Goal: Information Seeking & Learning: Obtain resource

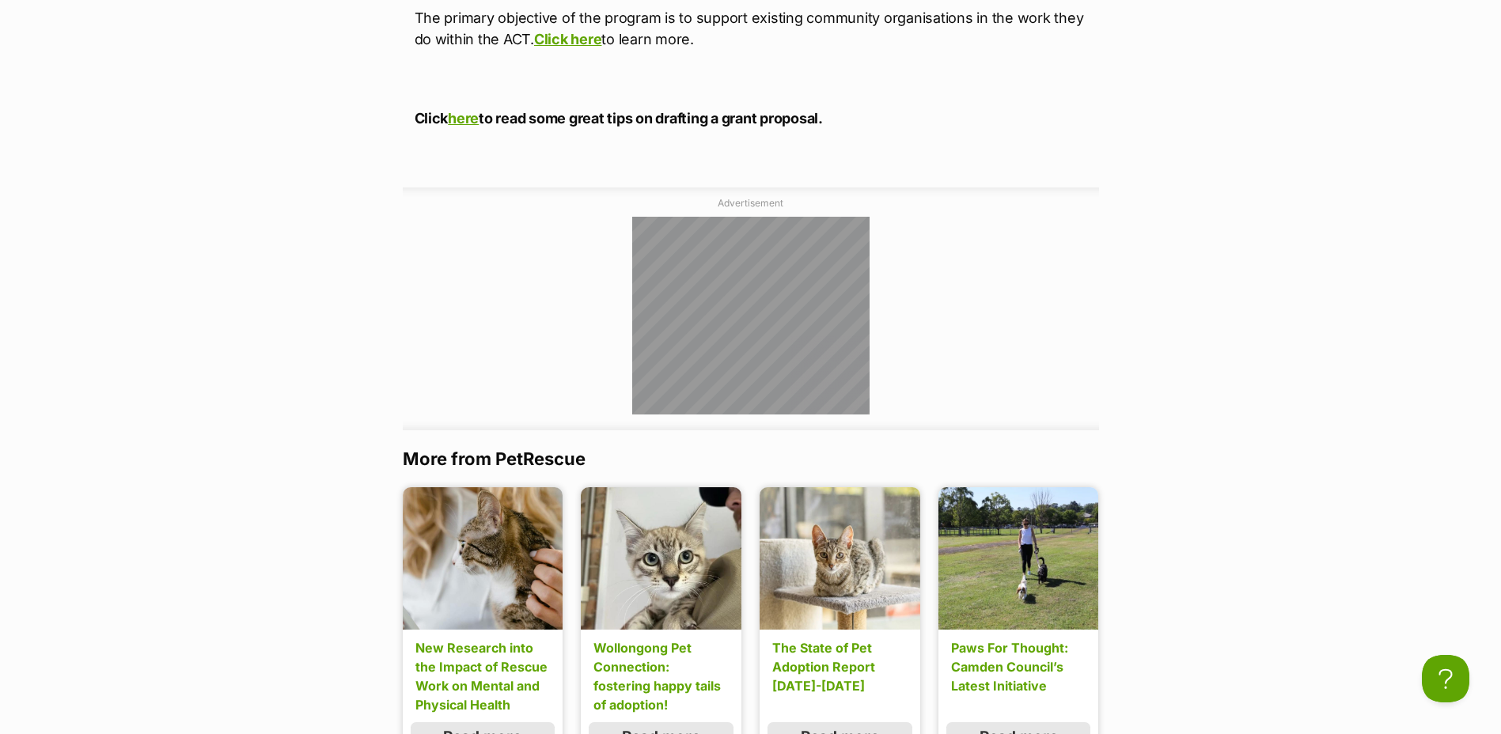
scroll to position [5222, 0]
click at [480, 720] on link "Read more" at bounding box center [483, 735] width 144 height 30
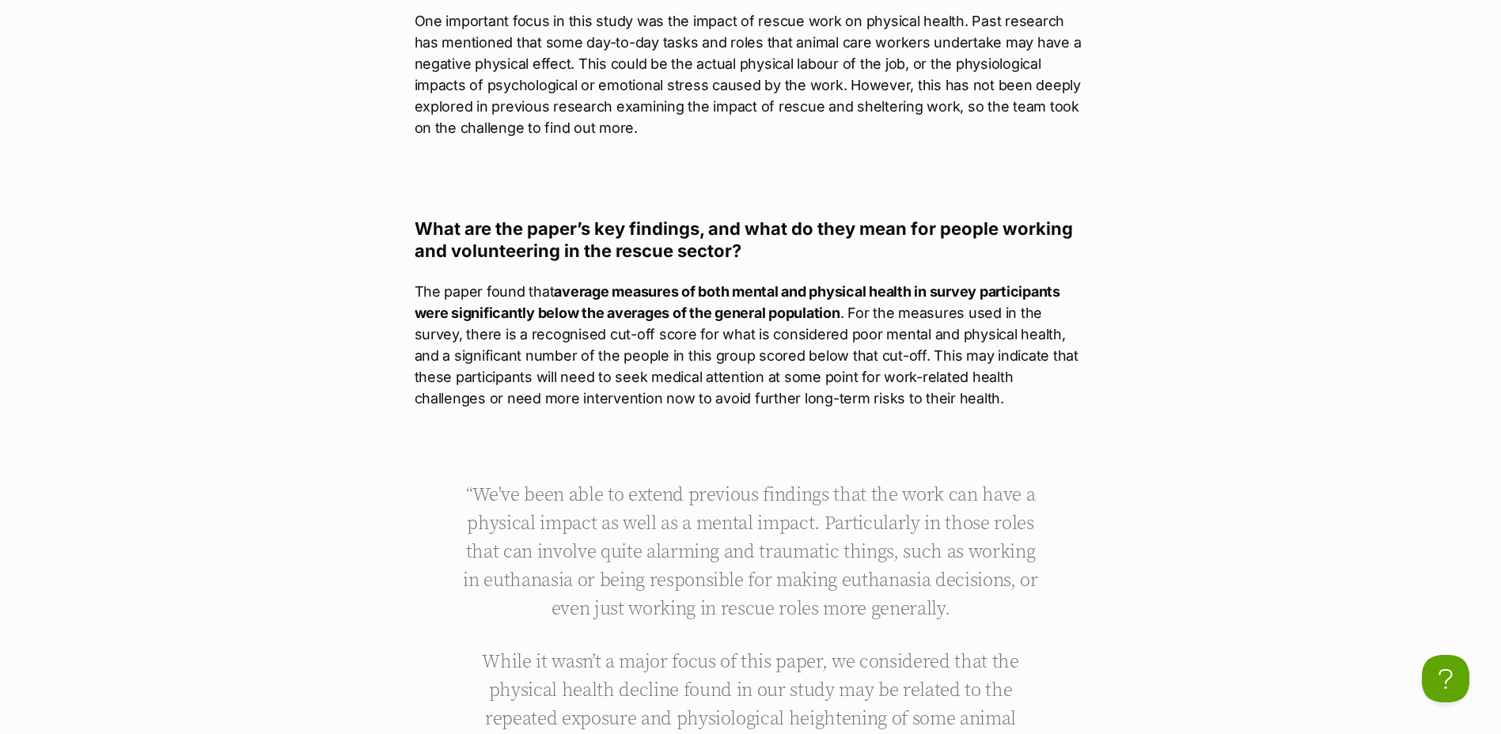
scroll to position [1820, 0]
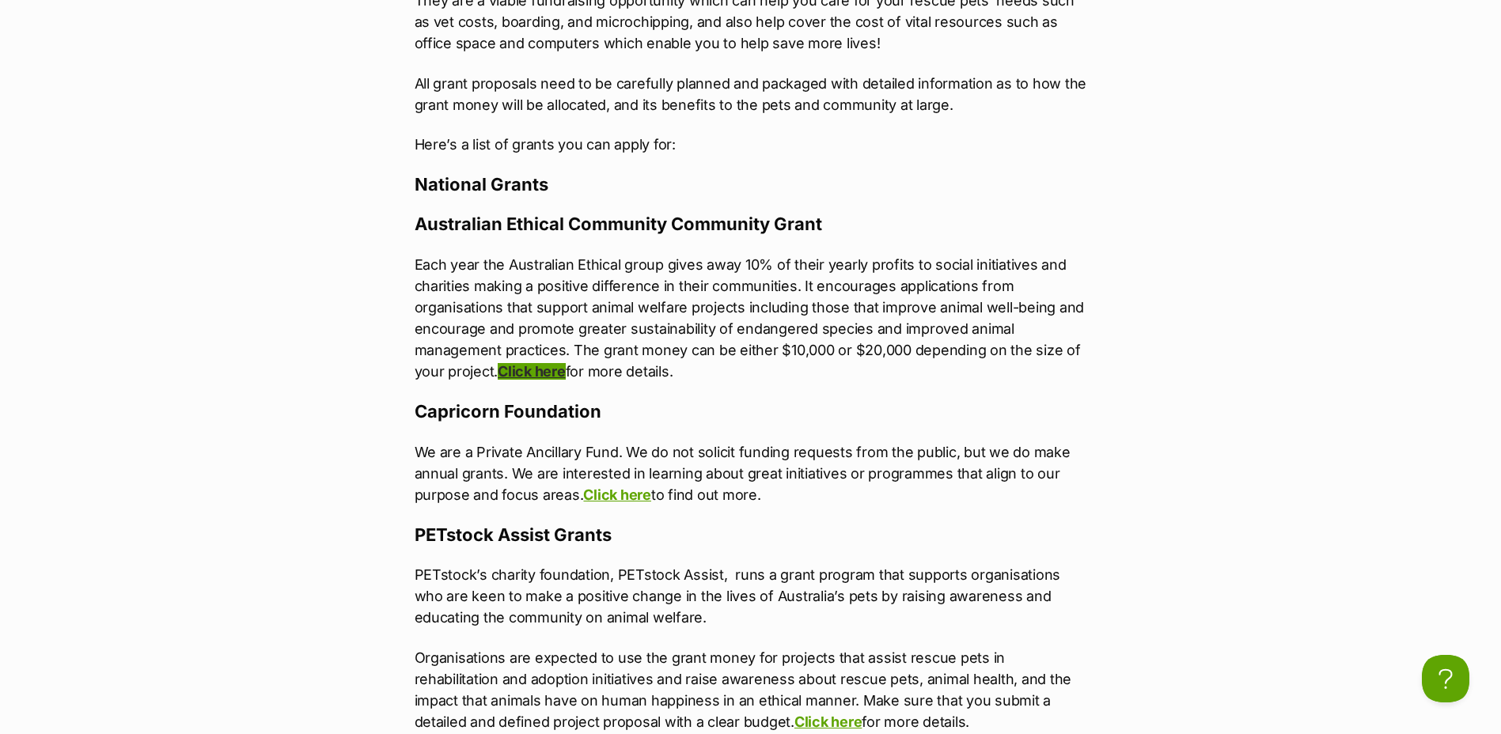
click at [537, 376] on link "Click here" at bounding box center [531, 371] width 67 height 17
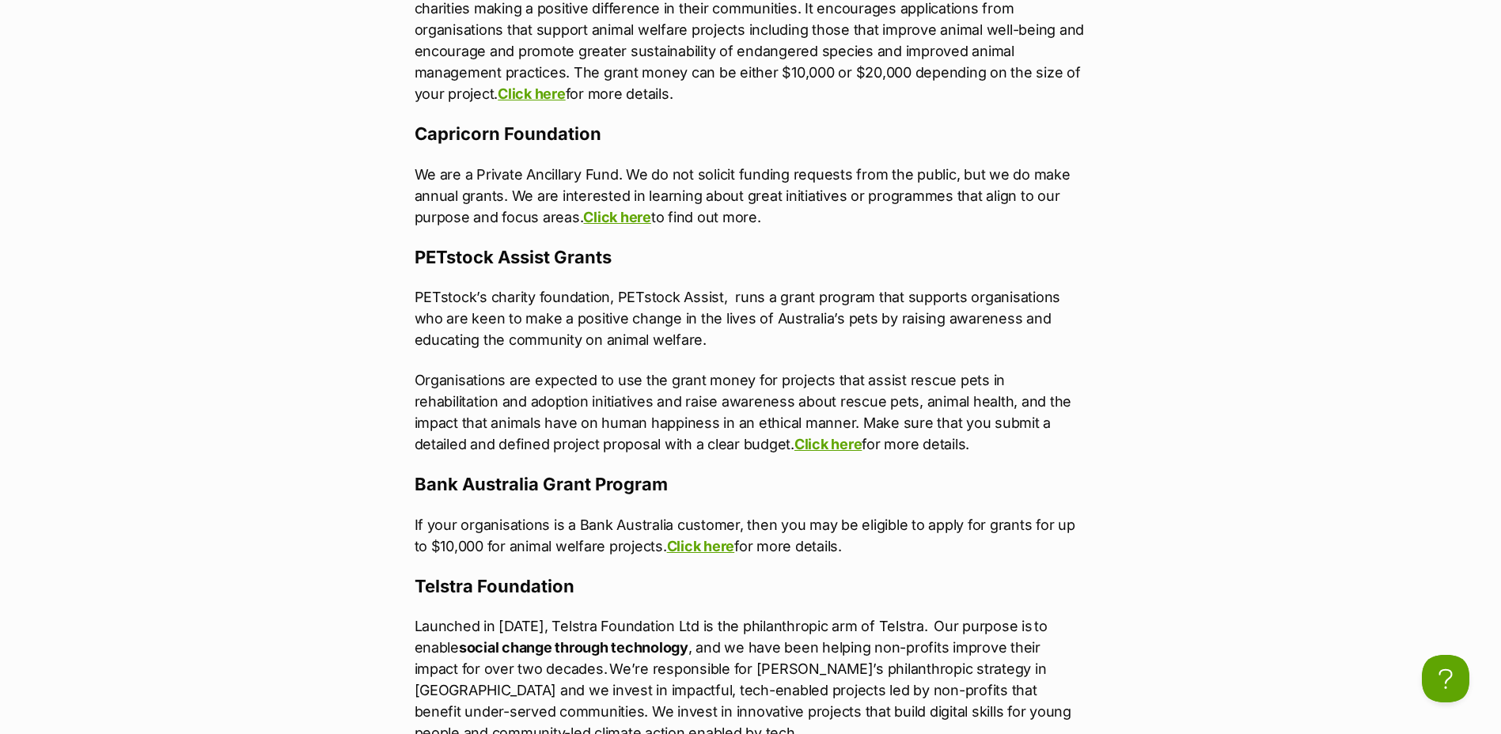
scroll to position [1422, 0]
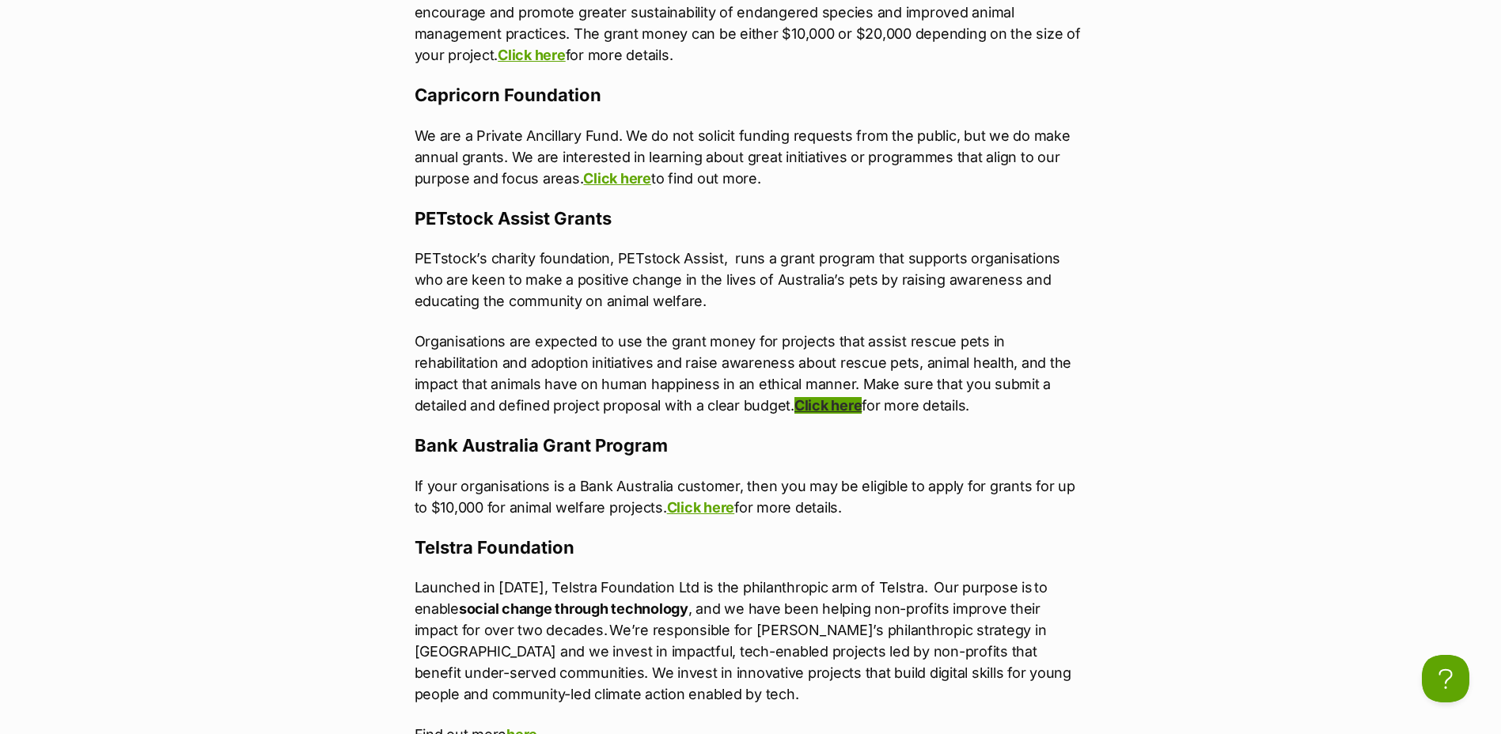
click at [794, 405] on link "Click here" at bounding box center [827, 405] width 67 height 17
